Goal: Task Accomplishment & Management: Use online tool/utility

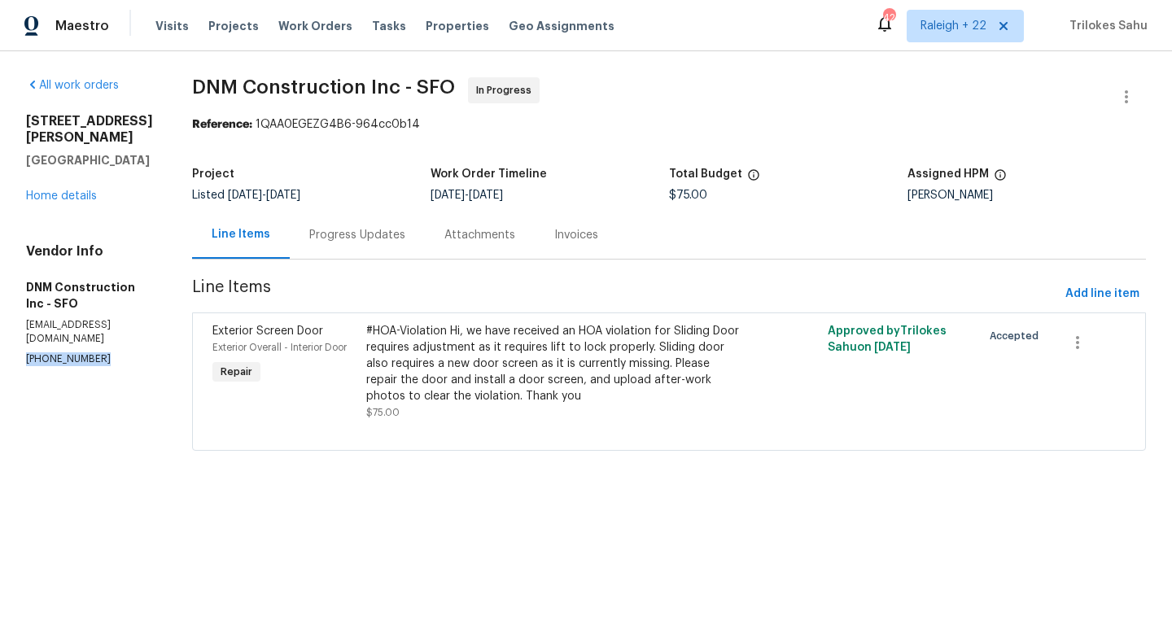
drag, startPoint x: 98, startPoint y: 312, endPoint x: 13, endPoint y: 313, distance: 84.6
click at [13, 313] on div "All work orders [STREET_ADDRESS][PERSON_NAME] Home details Vendor Info DNM Cons…" at bounding box center [586, 273] width 1172 height 445
copy p "[PHONE_NUMBER]"
